Goal: Transaction & Acquisition: Book appointment/travel/reservation

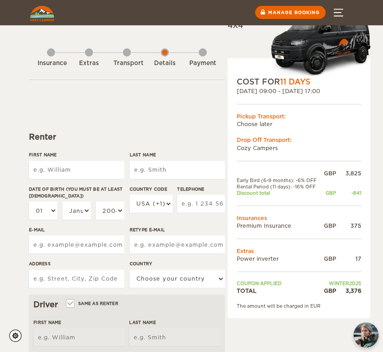
click at [133, 64] on div "Transport" at bounding box center [126, 63] width 27 height 9
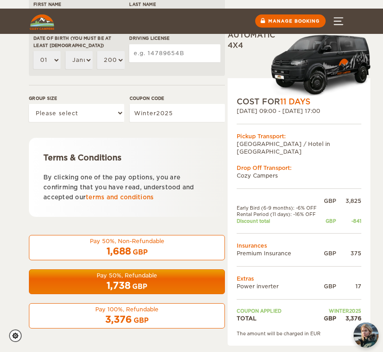
scroll to position [344, 0]
drag, startPoint x: 362, startPoint y: 295, endPoint x: 314, endPoint y: 295, distance: 47.8
click at [314, 295] on div "COST FOR 11 Days [DATE] 09:00 - [DATE] 17:00 Pickup Transport: [GEOGRAPHIC_DATA…" at bounding box center [298, 211] width 143 height 267
click at [304, 307] on td "Coupon applied" at bounding box center [278, 310] width 85 height 6
drag, startPoint x: 364, startPoint y: 292, endPoint x: 274, endPoint y: 300, distance: 90.1
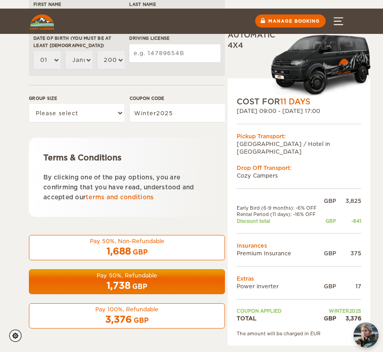
click at [270, 300] on div "COST FOR 11 Days 28. Mar 2026 09:00 - 07. Apr 2026 17:00 Pickup Transport: City…" at bounding box center [298, 211] width 143 height 267
click at [338, 307] on td "Winter2025" at bounding box center [341, 310] width 40 height 6
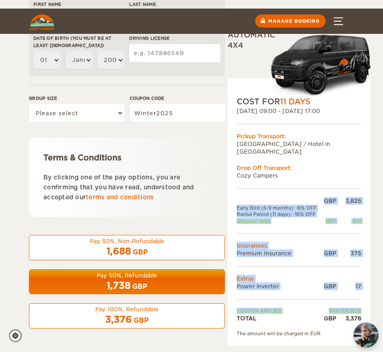
drag, startPoint x: 361, startPoint y: 292, endPoint x: 319, endPoint y: 292, distance: 42.9
click at [319, 292] on div "COST FOR 11 Days 28. Mar 2026 09:00 - 07. Apr 2026 17:00 Pickup Transport: City…" at bounding box center [298, 211] width 143 height 267
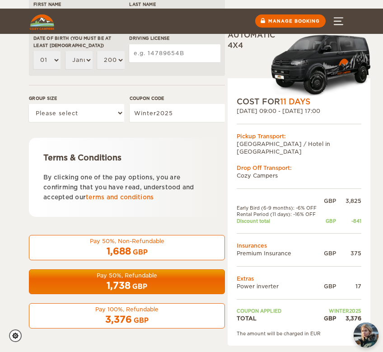
click at [319, 307] on td "Coupon applied" at bounding box center [278, 310] width 85 height 6
drag, startPoint x: 319, startPoint y: 292, endPoint x: 381, endPoint y: 292, distance: 62.3
click at [378, 292] on div "Expand Collapse Total 3,376 GBP Automatic 4x4 COST FOR 11 Days 28. Mar 2026 09:…" at bounding box center [191, 16] width 383 height 668
click at [333, 307] on td "Winter2025" at bounding box center [341, 310] width 40 height 6
click at [338, 307] on td "Winter2025" at bounding box center [341, 310] width 40 height 6
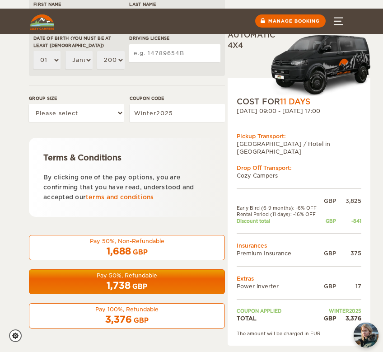
click at [338, 307] on td "Winter2025" at bounding box center [341, 310] width 40 height 6
drag, startPoint x: 251, startPoint y: 196, endPoint x: 245, endPoint y: 196, distance: 6.8
click at [245, 211] on td "Rental Period (11 days): -16% OFF" at bounding box center [278, 214] width 85 height 6
click at [241, 211] on td "Rental Period (11 days): -16% OFF" at bounding box center [278, 214] width 85 height 6
click at [249, 211] on td "Rental Period (11 days): -16% OFF" at bounding box center [278, 214] width 85 height 6
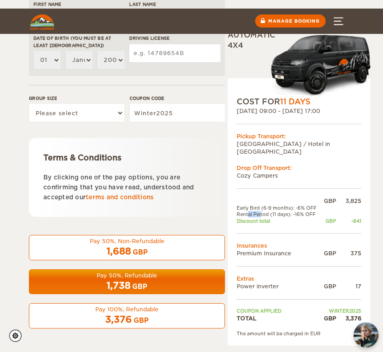
click at [249, 211] on td "Rental Period (11 days): -16% OFF" at bounding box center [278, 214] width 85 height 6
click at [271, 211] on td "Rental Period (11 days): -16% OFF" at bounding box center [278, 214] width 85 height 6
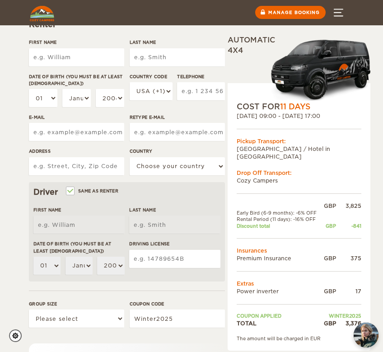
scroll to position [112, 0]
